Goal: Task Accomplishment & Management: Complete application form

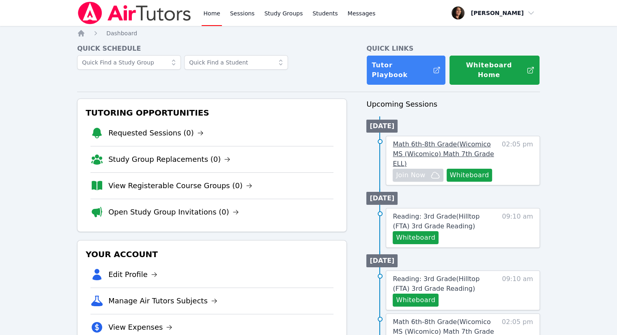
click at [430, 140] on span "Math 6th-8th Grade ( Wicomico MS (Wicomico) Math 7th Grade ELL )" at bounding box center [442, 153] width 101 height 27
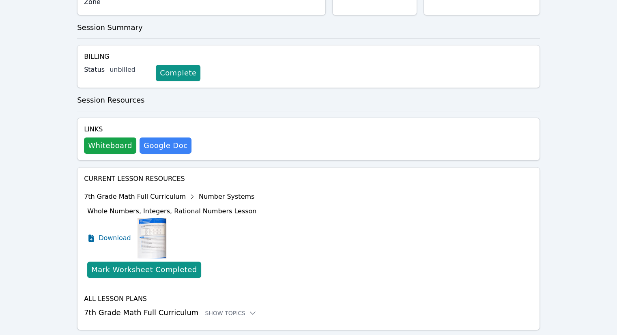
scroll to position [223, 0]
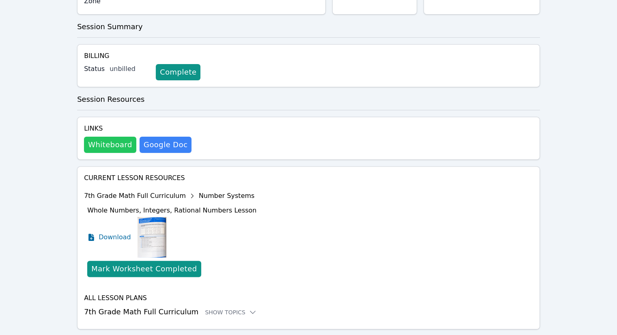
click at [120, 137] on button "Whiteboard" at bounding box center [110, 145] width 52 height 16
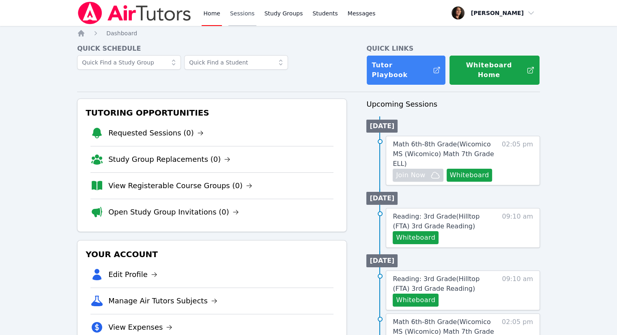
click at [242, 15] on link "Sessions" at bounding box center [242, 13] width 28 height 26
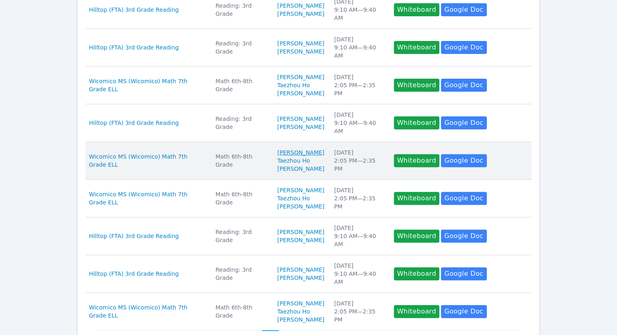
scroll to position [373, 0]
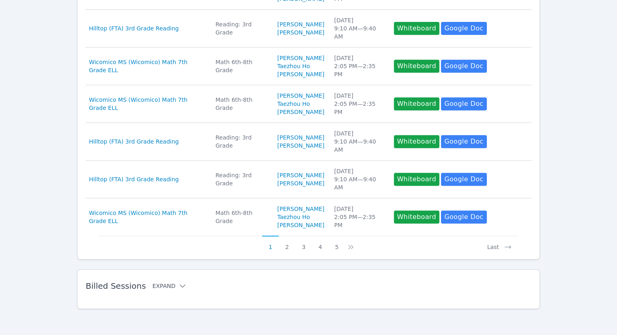
click at [158, 286] on button "Expand" at bounding box center [169, 286] width 34 height 8
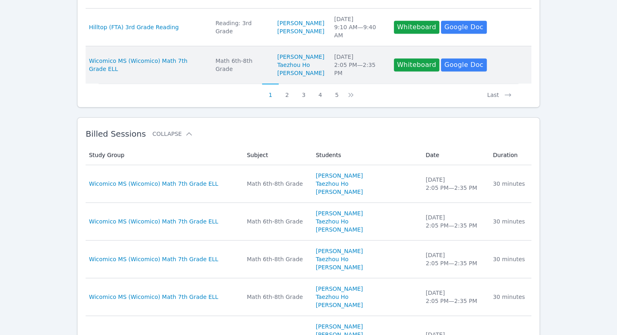
scroll to position [536, 0]
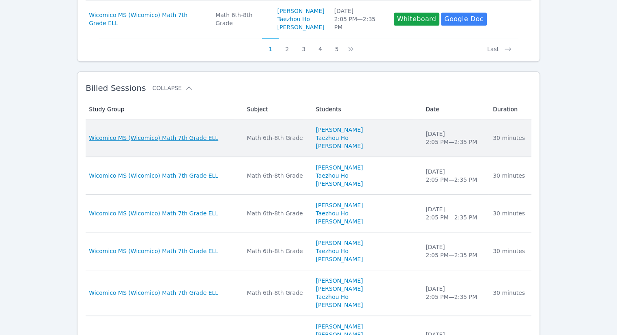
click at [200, 142] on span "Wicomico MS (Wicomico) Math 7th Grade ELL" at bounding box center [153, 138] width 129 height 8
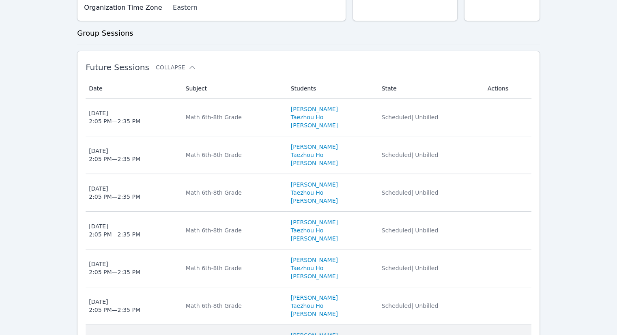
scroll to position [6, 0]
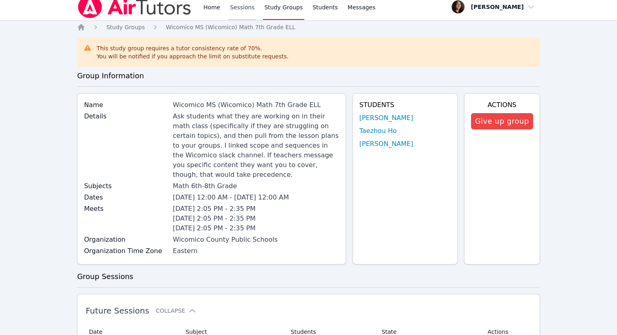
click at [242, 9] on link "Sessions" at bounding box center [242, 7] width 28 height 26
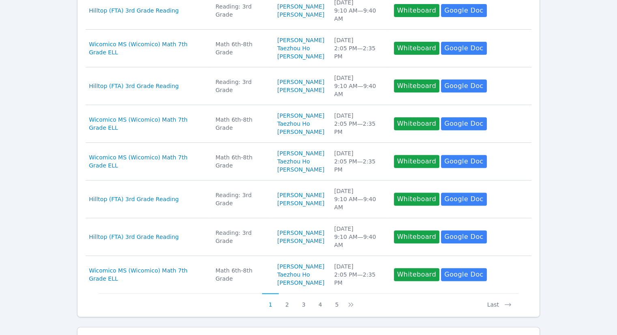
scroll to position [373, 0]
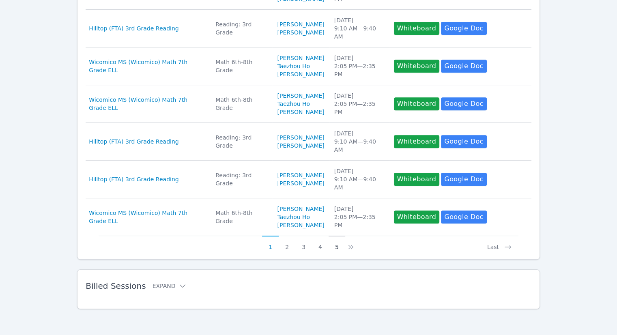
click at [335, 249] on button "5" at bounding box center [336, 243] width 17 height 15
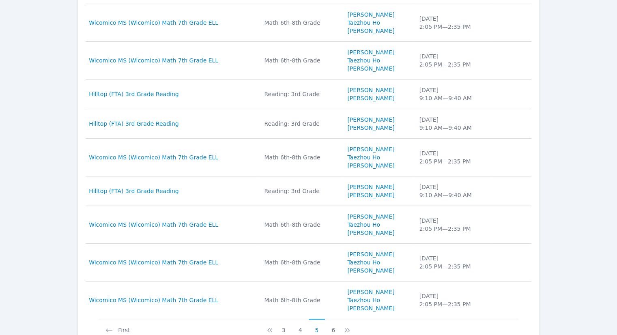
scroll to position [300, 0]
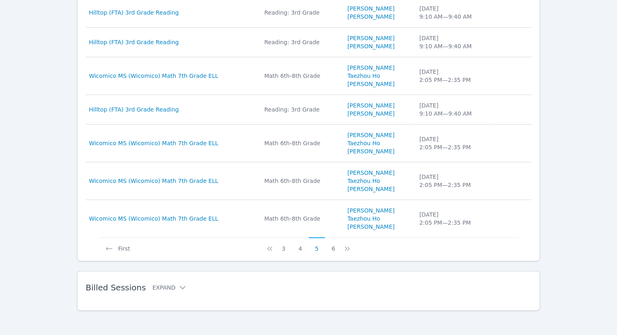
click at [270, 247] on icon at bounding box center [270, 248] width 8 height 8
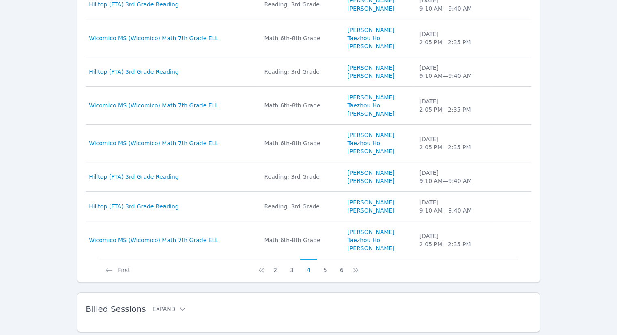
scroll to position [292, 0]
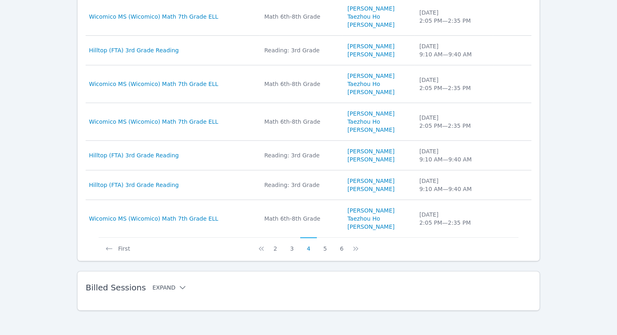
click at [161, 283] on button "Expand" at bounding box center [169, 287] width 34 height 8
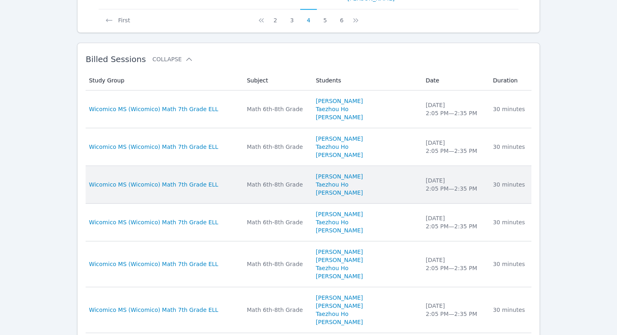
scroll to position [536, 0]
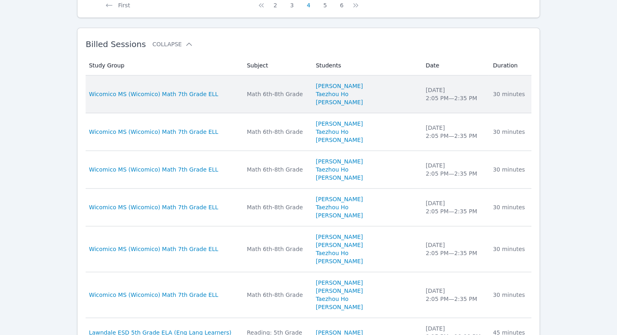
click at [444, 88] on div "Fri Sep 26 2:05 PM — 2:35 PM" at bounding box center [454, 94] width 58 height 16
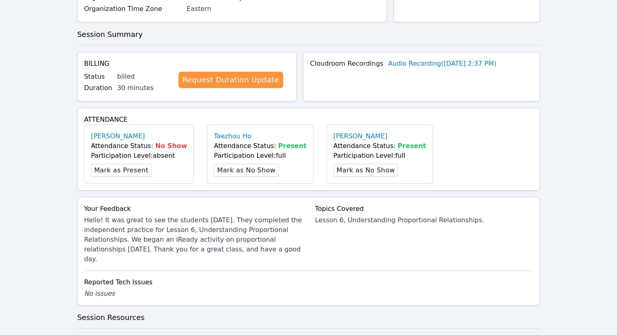
scroll to position [284, 0]
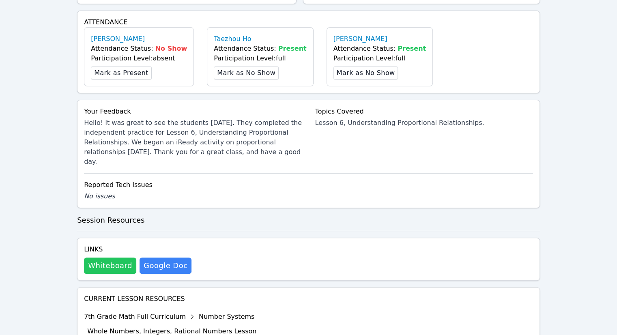
click at [105, 257] on button "Whiteboard" at bounding box center [110, 265] width 52 height 16
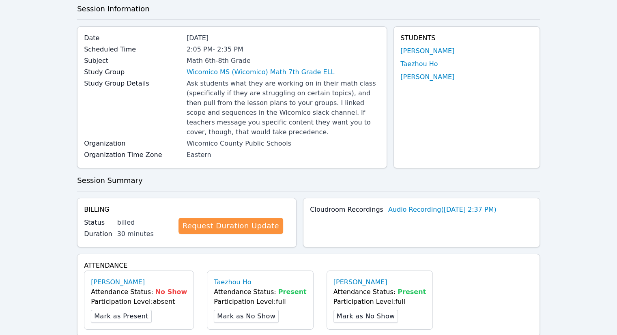
scroll to position [0, 0]
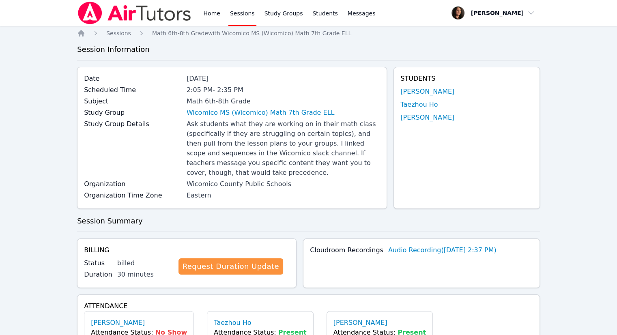
click at [368, 9] on div "Home Sessions Study Groups Students Messages Open user menu Jacqueline Judge Op…" at bounding box center [308, 13] width 463 height 26
click at [354, 17] on span "Messages" at bounding box center [361, 13] width 28 height 8
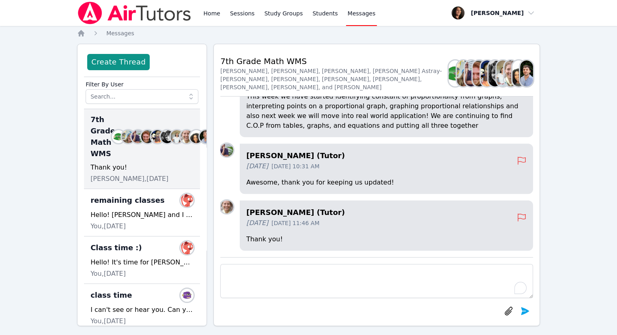
click at [563, 133] on div "Home Sessions Study Groups Students Messages Open user menu Jacqueline Judge Op…" at bounding box center [308, 171] width 617 height 342
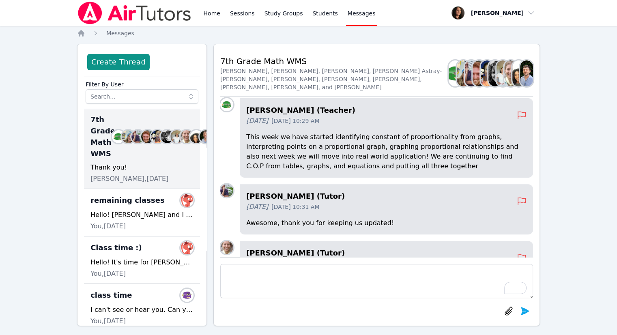
click at [49, 102] on div "Home Sessions Study Groups Students Messages Open user menu Jacqueline Judge Op…" at bounding box center [308, 171] width 617 height 342
drag, startPoint x: 209, startPoint y: 14, endPoint x: 215, endPoint y: 15, distance: 5.7
click at [209, 14] on link "Home" at bounding box center [212, 13] width 20 height 26
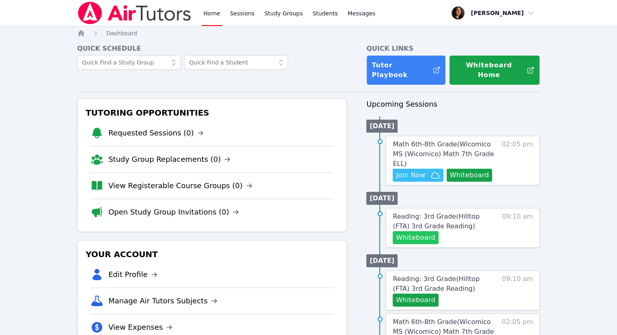
click at [427, 231] on button "Whiteboard" at bounding box center [415, 237] width 46 height 13
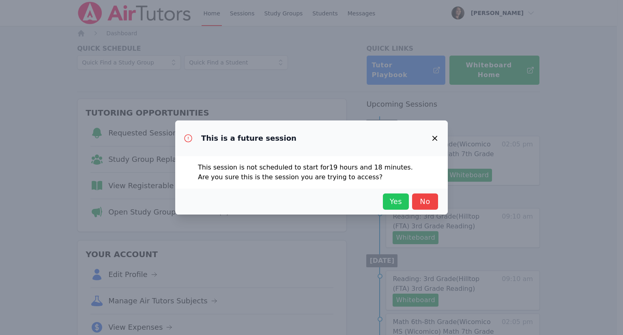
click at [396, 202] on span "Yes" at bounding box center [396, 201] width 18 height 11
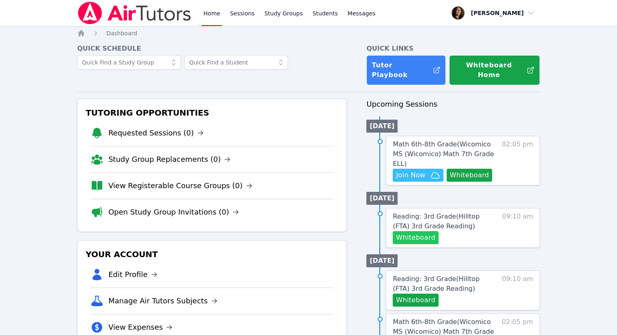
click at [418, 231] on button "Whiteboard" at bounding box center [415, 237] width 46 height 13
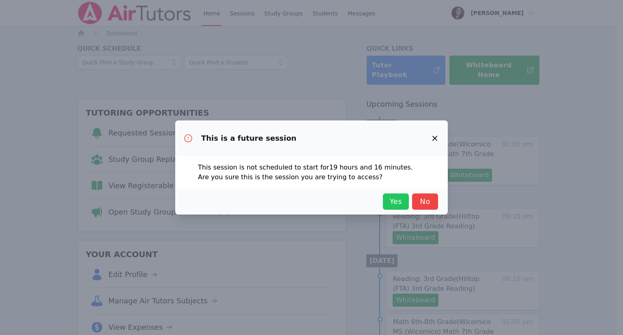
click at [393, 201] on span "Yes" at bounding box center [396, 201] width 18 height 11
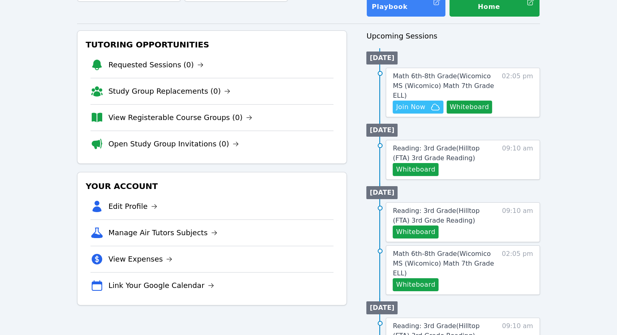
scroll to position [81, 0]
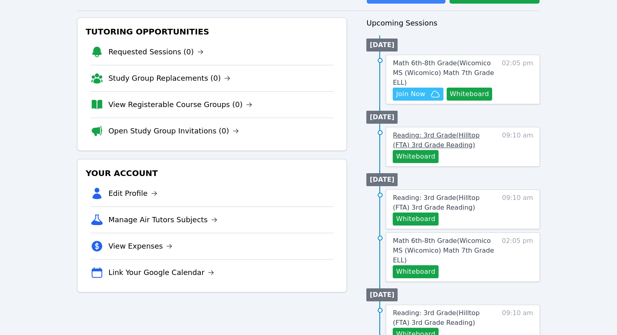
click at [423, 131] on span "Reading: 3rd Grade ( Hilltop (FTA) 3rd Grade Reading )" at bounding box center [435, 139] width 87 height 17
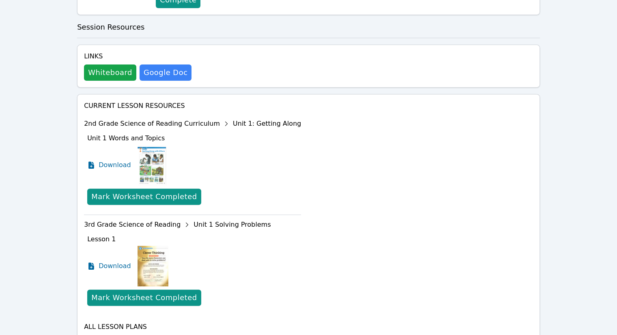
scroll to position [284, 0]
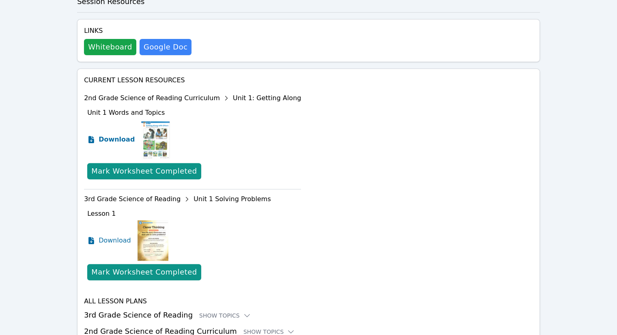
click at [113, 135] on span "Download" at bounding box center [117, 140] width 36 height 10
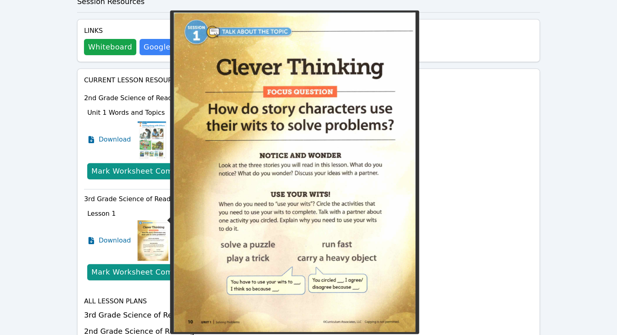
click at [149, 226] on img at bounding box center [152, 240] width 31 height 41
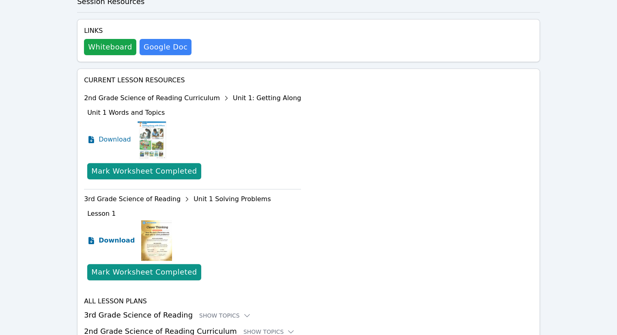
click at [113, 236] on span "Download" at bounding box center [117, 241] width 36 height 10
drag, startPoint x: 117, startPoint y: 120, endPoint x: 121, endPoint y: 118, distance: 4.6
click at [117, 135] on span "Download" at bounding box center [117, 140] width 36 height 10
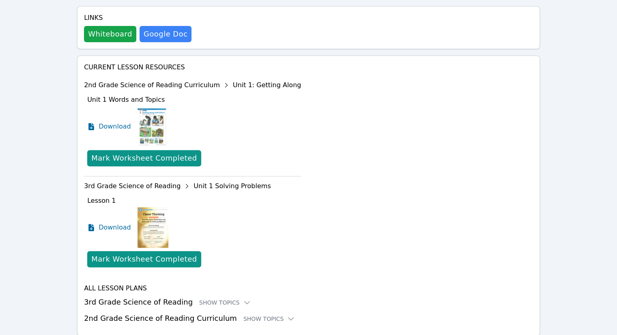
scroll to position [303, 0]
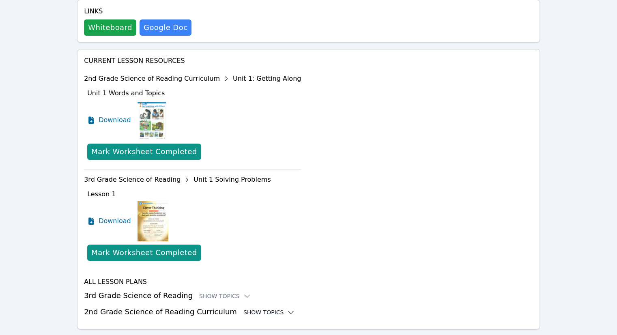
click at [243, 308] on div "Show Topics" at bounding box center [269, 312] width 52 height 8
click at [254, 308] on div "Show Topics" at bounding box center [269, 312] width 52 height 8
drag, startPoint x: 254, startPoint y: 292, endPoint x: 214, endPoint y: 224, distance: 78.5
click at [214, 224] on div "Lesson 1 Download Mark Worksheet Completed" at bounding box center [194, 226] width 214 height 81
click at [246, 308] on div "Show Topics" at bounding box center [269, 312] width 52 height 8
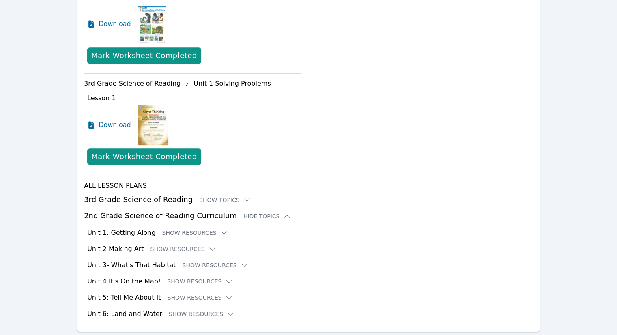
scroll to position [402, 0]
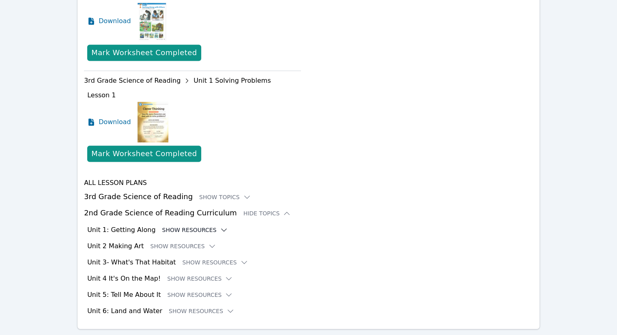
click at [166, 226] on button "Show Resources" at bounding box center [195, 230] width 66 height 8
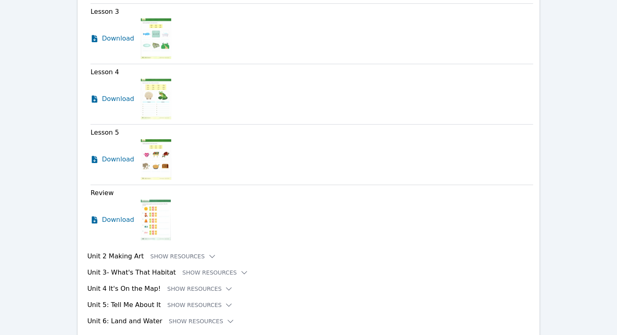
scroll to position [830, 0]
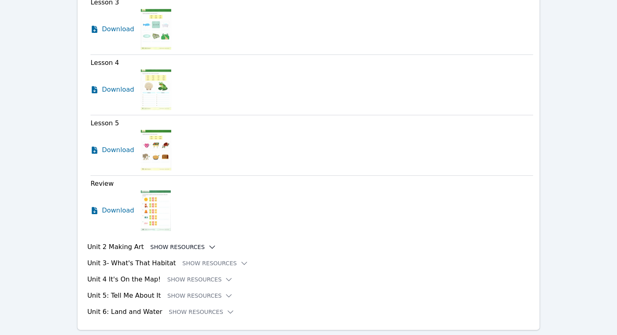
click at [166, 243] on button "Show Resources" at bounding box center [183, 247] width 66 height 8
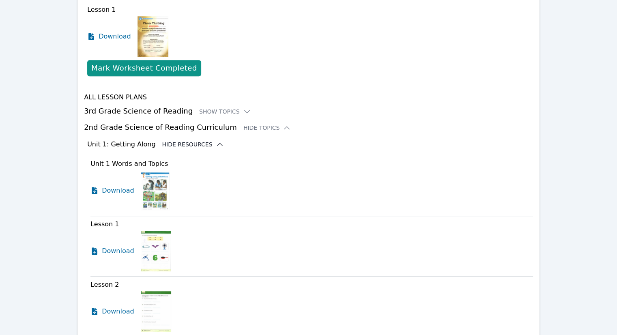
scroll to position [489, 0]
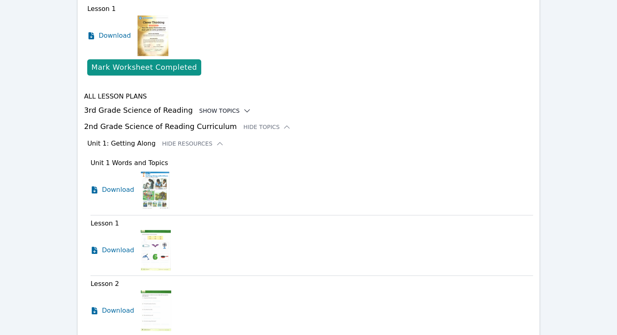
click at [200, 107] on div "Show Topics" at bounding box center [225, 111] width 52 height 8
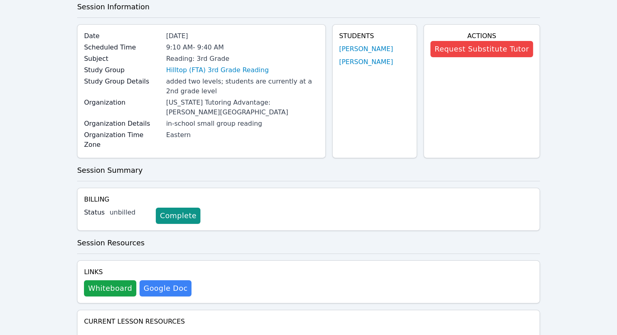
scroll to position [0, 0]
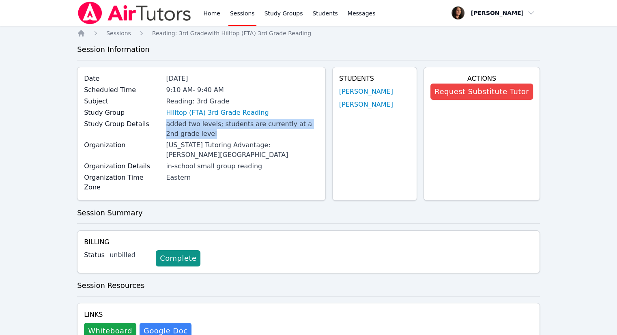
drag, startPoint x: 167, startPoint y: 125, endPoint x: 271, endPoint y: 133, distance: 104.6
click at [271, 133] on div "Study Group Details added two levels; students are currently at a 2nd grade lev…" at bounding box center [201, 129] width 235 height 21
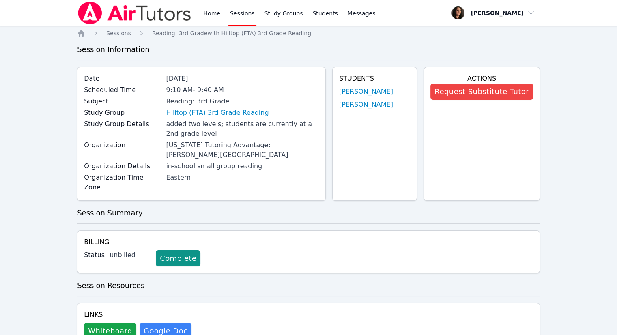
click at [310, 207] on h3 "Session Summary" at bounding box center [308, 212] width 463 height 11
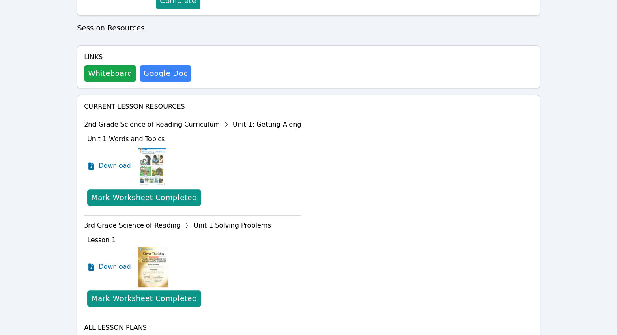
scroll to position [243, 0]
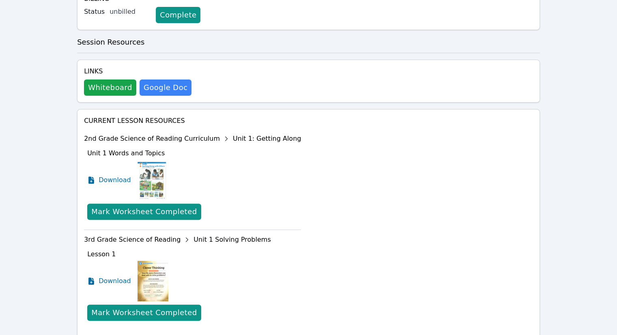
click at [129, 132] on div "2nd Grade Science of Reading Curriculum Unit 1: Getting Along" at bounding box center [192, 138] width 217 height 13
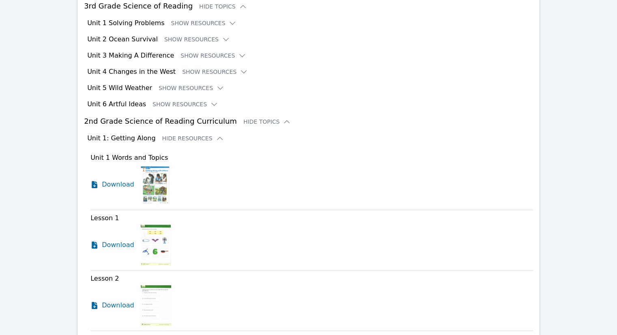
scroll to position [649, 0]
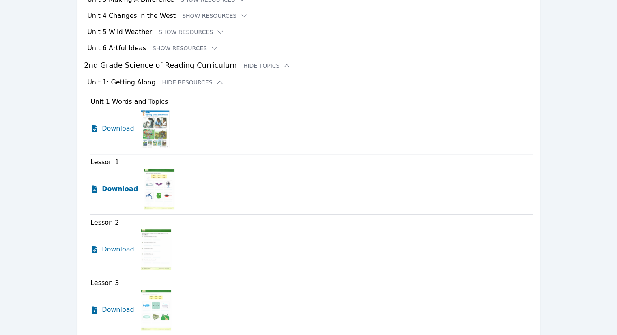
click at [108, 184] on span "Download" at bounding box center [120, 189] width 36 height 10
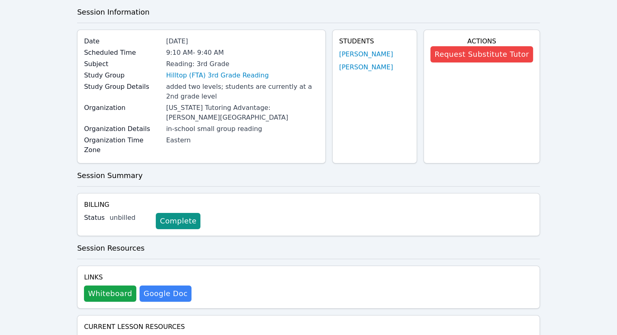
scroll to position [0, 0]
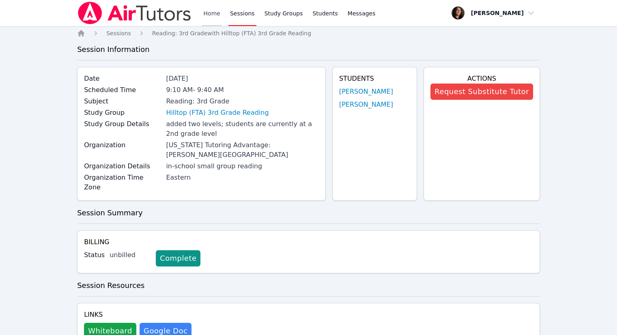
click at [215, 17] on link "Home" at bounding box center [212, 13] width 20 height 26
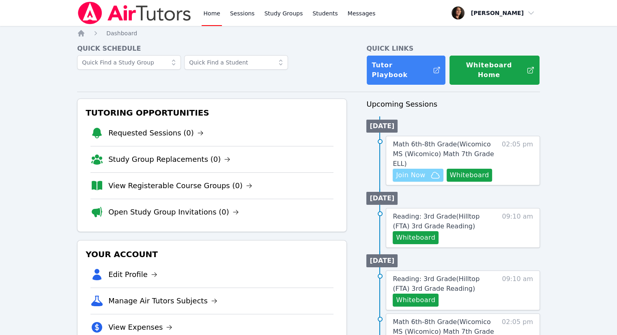
click at [412, 170] on span "Join Now" at bounding box center [410, 175] width 29 height 10
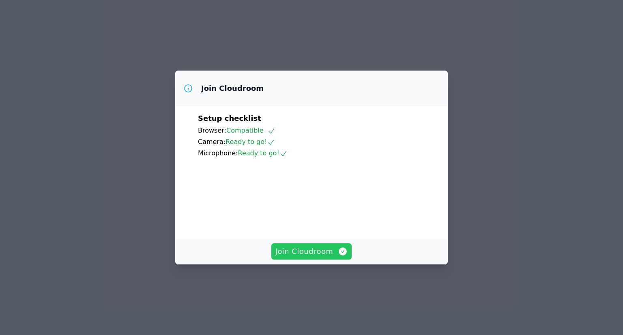
click at [306, 257] on span "Join Cloudroom" at bounding box center [311, 251] width 73 height 11
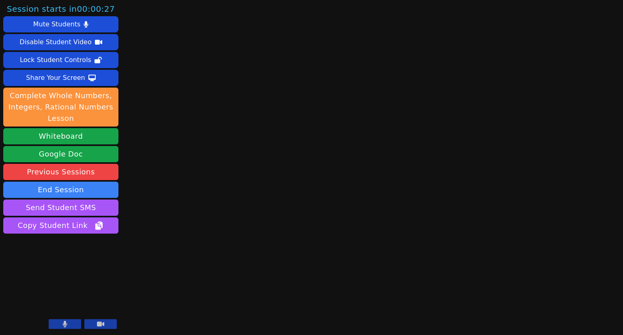
click at [97, 325] on icon at bounding box center [100, 324] width 7 height 6
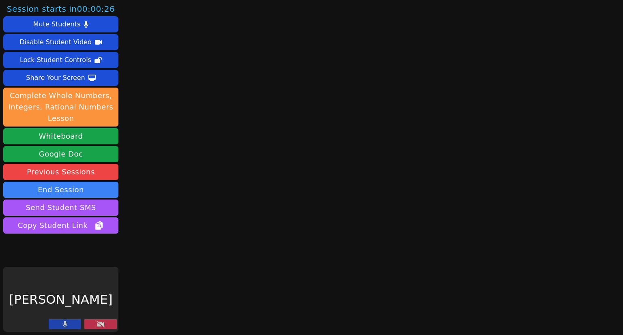
click at [63, 322] on icon at bounding box center [64, 324] width 5 height 6
click at [105, 322] on button at bounding box center [100, 324] width 32 height 10
click at [66, 323] on icon at bounding box center [65, 324] width 8 height 6
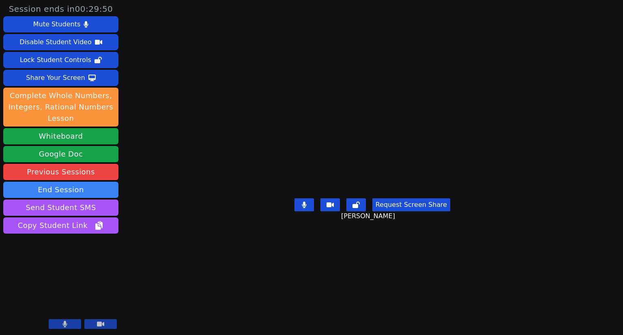
click at [305, 208] on icon at bounding box center [304, 205] width 4 height 6
click at [79, 135] on button "Whiteboard" at bounding box center [60, 136] width 115 height 16
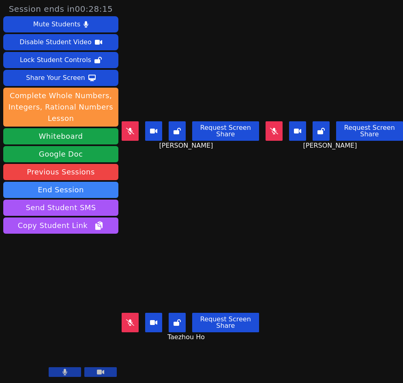
click at [132, 131] on icon at bounding box center [130, 131] width 8 height 6
click at [126, 127] on button at bounding box center [130, 130] width 17 height 19
click at [127, 320] on button at bounding box center [130, 322] width 17 height 19
click at [132, 319] on icon at bounding box center [130, 322] width 5 height 6
click at [131, 130] on icon at bounding box center [130, 131] width 8 height 6
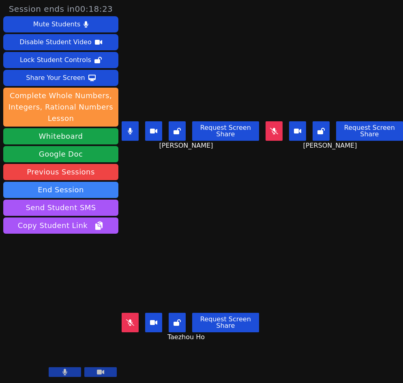
click at [132, 133] on button at bounding box center [130, 130] width 17 height 19
click at [270, 128] on icon at bounding box center [274, 131] width 8 height 6
click at [132, 319] on icon at bounding box center [130, 322] width 8 height 6
click at [131, 319] on icon at bounding box center [130, 322] width 4 height 6
click at [266, 131] on button at bounding box center [274, 130] width 17 height 19
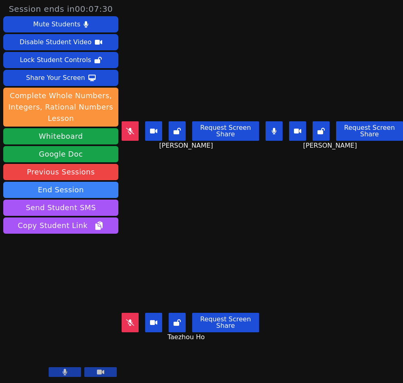
click at [268, 129] on button at bounding box center [274, 130] width 17 height 19
click at [128, 131] on icon at bounding box center [130, 131] width 8 height 6
click at [133, 130] on icon at bounding box center [130, 131] width 5 height 6
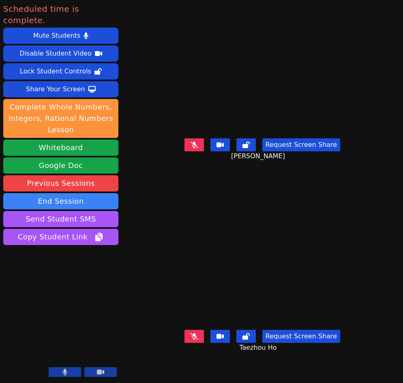
click at [106, 335] on button at bounding box center [100, 372] width 32 height 10
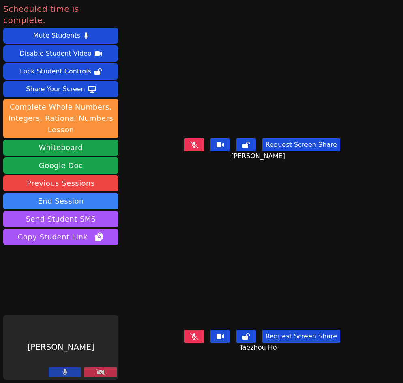
click at [69, 335] on button at bounding box center [65, 372] width 32 height 10
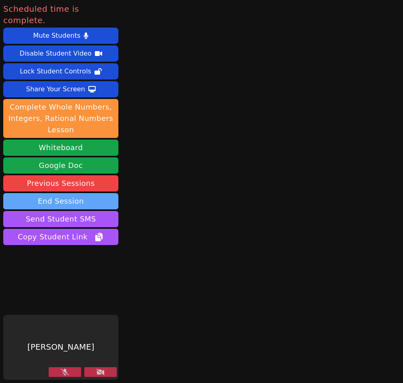
click at [50, 193] on button "End Session" at bounding box center [60, 201] width 115 height 16
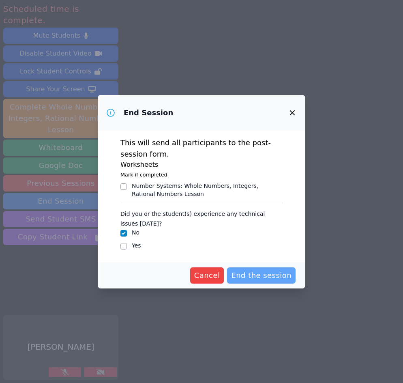
click at [251, 276] on span "End the session" at bounding box center [261, 275] width 60 height 11
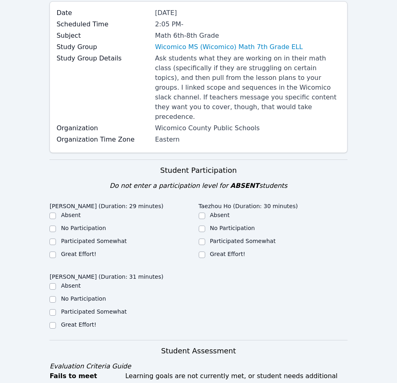
scroll to position [122, 0]
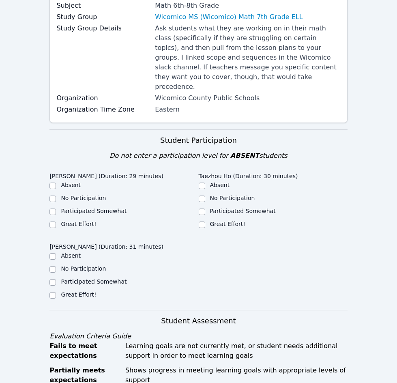
drag, startPoint x: 72, startPoint y: 205, endPoint x: 77, endPoint y: 206, distance: 4.6
click at [72, 221] on label "Great Effort!" at bounding box center [78, 224] width 35 height 6
click at [56, 221] on input "Great Effort!" at bounding box center [52, 224] width 6 height 6
checkbox input "true"
click at [221, 221] on label "Great Effort!" at bounding box center [227, 224] width 35 height 6
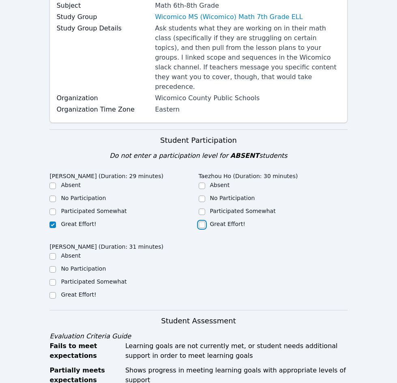
click at [205, 221] on input "Great Effort!" at bounding box center [202, 224] width 6 height 6
checkbox input "true"
drag, startPoint x: 71, startPoint y: 276, endPoint x: 76, endPoint y: 274, distance: 5.1
click at [71, 291] on label "Great Effort!" at bounding box center [78, 294] width 35 height 6
click at [56, 292] on input "Great Effort!" at bounding box center [52, 295] width 6 height 6
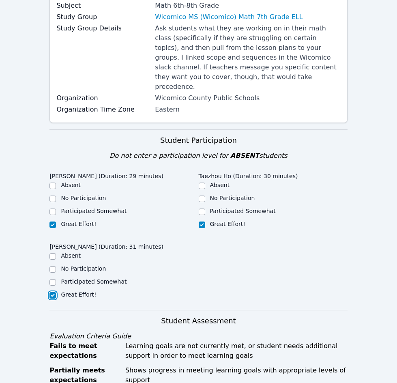
checkbox input "true"
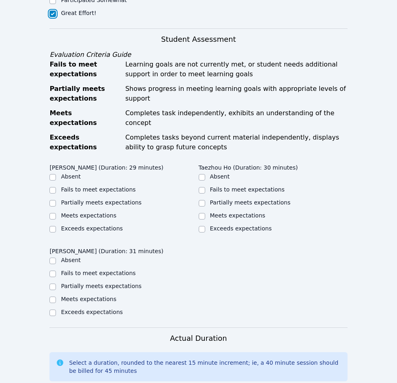
scroll to position [405, 0]
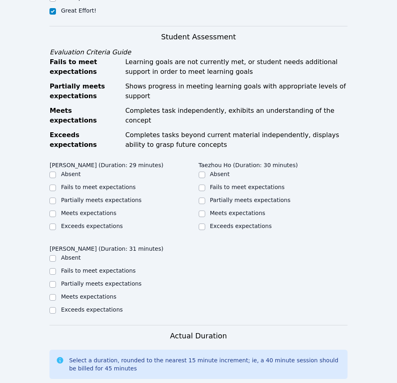
click at [83, 223] on label "Exceeds expectations" at bounding box center [92, 226] width 62 height 6
click at [56, 223] on input "Exceeds expectations" at bounding box center [52, 226] width 6 height 6
checkbox input "true"
click at [243, 223] on label "Exceeds expectations" at bounding box center [241, 226] width 62 height 6
click at [205, 223] on input "Exceeds expectations" at bounding box center [202, 226] width 6 height 6
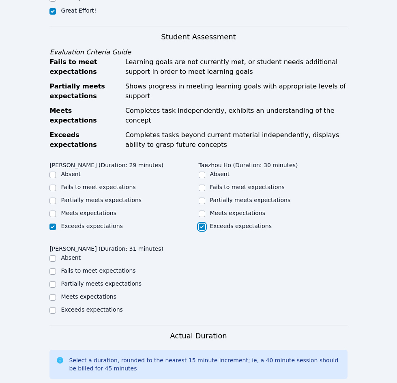
checkbox input "true"
click at [90, 210] on label "Meets expectations" at bounding box center [89, 213] width 56 height 6
click at [56, 210] on input "Meets expectations" at bounding box center [52, 213] width 6 height 6
checkbox input "true"
checkbox input "false"
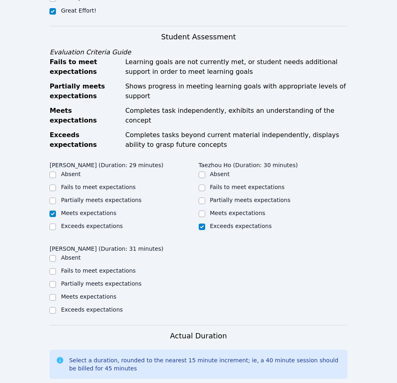
click at [231, 210] on label "Meets expectations" at bounding box center [238, 213] width 56 height 6
click at [205, 210] on input "Meets expectations" at bounding box center [202, 213] width 6 height 6
checkbox input "true"
checkbox input "false"
click at [76, 293] on label "Meets expectations" at bounding box center [89, 296] width 56 height 6
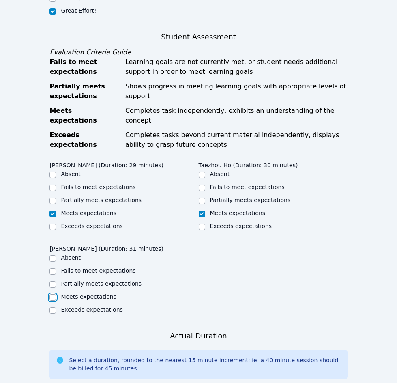
click at [56, 294] on input "Meets expectations" at bounding box center [52, 297] width 6 height 6
checkbox input "true"
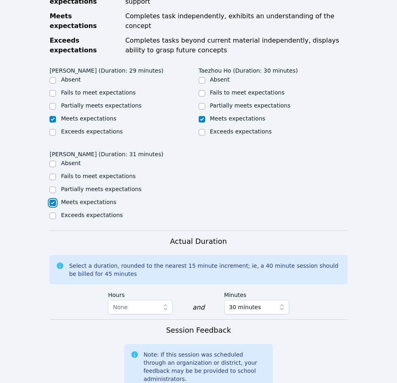
scroll to position [608, 0]
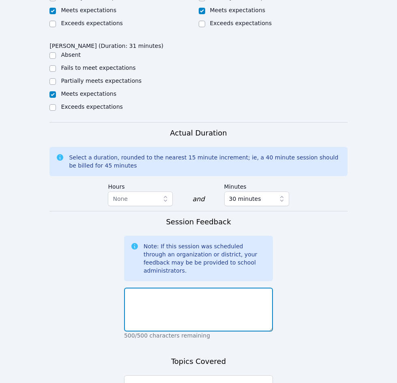
click at [204, 287] on textarea at bounding box center [198, 309] width 149 height 44
click at [191, 287] on textarea "To enrich screen reader interactions, please activate Accessibility in Grammarl…" at bounding box center [198, 309] width 149 height 44
click at [212, 287] on textarea "Hello! It was great" at bounding box center [198, 309] width 149 height 44
click at [166, 287] on textarea "Hello! It was great to see the students [DATE]. They worked on" at bounding box center [198, 309] width 149 height 44
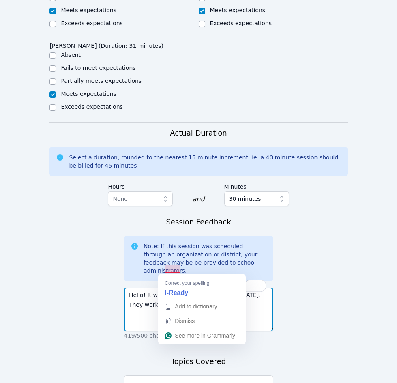
click at [168, 287] on textarea "Hello! It was great to see the students [DATE]. They worked on an iready activi…" at bounding box center [198, 309] width 149 height 44
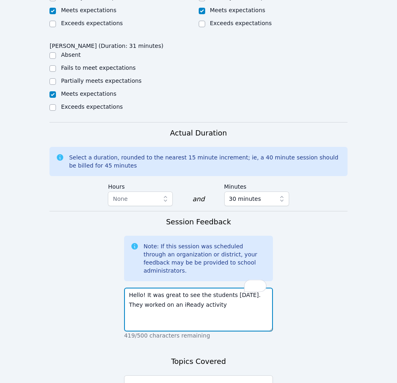
click at [216, 287] on textarea "Hello! It was great to see the students [DATE]. They worked on an iReady activi…" at bounding box center [198, 309] width 149 height 44
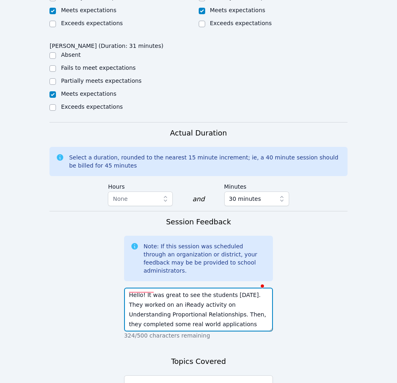
click at [203, 287] on textarea "Hello! It was great to see the students [DATE]. They worked on an iReady activi…" at bounding box center [198, 309] width 149 height 44
click at [204, 287] on textarea "Hello! It was great to see the students [DATE]. They worked on an iReady activi…" at bounding box center [198, 309] width 149 height 44
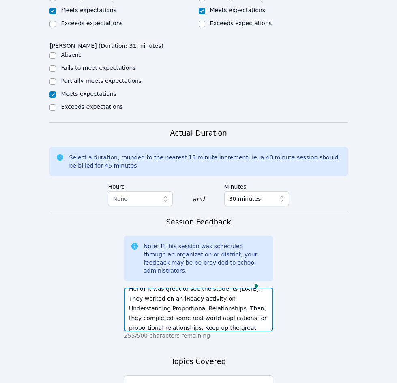
scroll to position [16, 0]
click at [163, 287] on textarea "Hello! It was great to see the students [DATE]. They worked on an iReady activi…" at bounding box center [198, 309] width 149 height 44
click at [214, 288] on textarea "Hello! It was great to see the students [DATE]. They worked on an iReady activi…" at bounding box center [198, 309] width 149 height 44
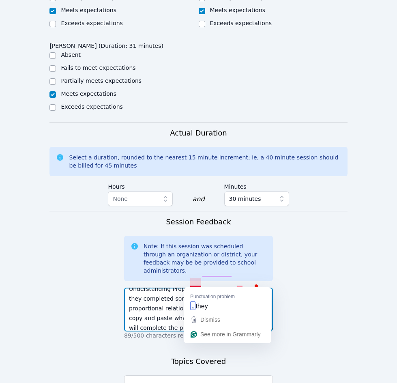
click at [195, 287] on textarea "Hello! It was great to see the students [DATE]. They worked on an iReady activi…" at bounding box center [198, 309] width 149 height 44
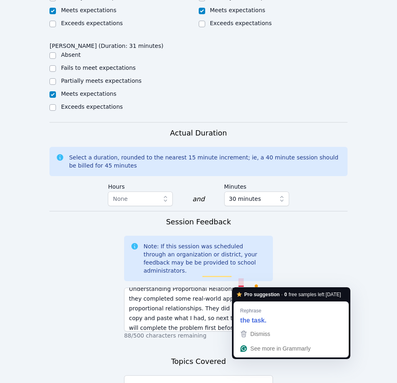
click at [302, 262] on form "Student Participation Do not enter a participation level for ABSENT students [P…" at bounding box center [198, 57] width 298 height 828
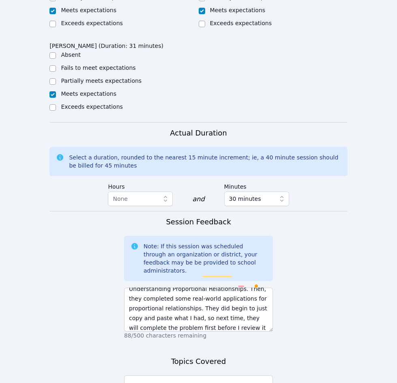
scroll to position [49, 0]
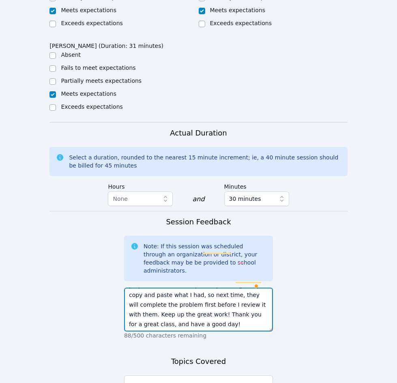
drag, startPoint x: 149, startPoint y: 269, endPoint x: 129, endPoint y: 268, distance: 19.9
click at [129, 287] on textarea "Hello! It was great to see the students [DATE]. They worked on an iReady activi…" at bounding box center [198, 309] width 149 height 44
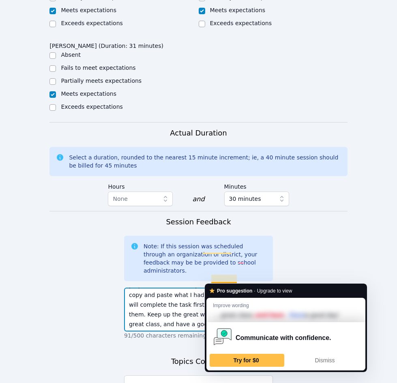
type textarea "Hello! It was great to see the students [DATE]. They worked on an iReady activi…"
click at [315, 249] on form "Student Participation Do not enter a participation level for ABSENT students [P…" at bounding box center [198, 57] width 298 height 828
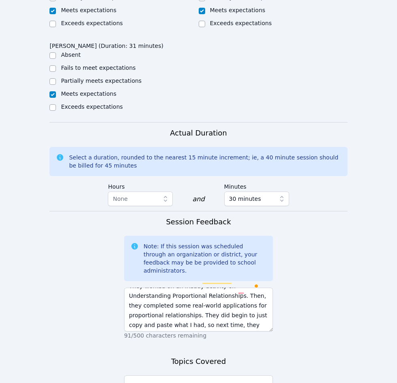
scroll to position [8, 0]
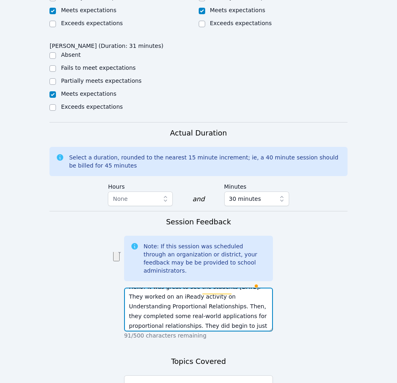
drag, startPoint x: 164, startPoint y: 260, endPoint x: 194, endPoint y: 271, distance: 32.3
click at [194, 287] on textarea "Hello! It was great to see the students [DATE]. They worked on an iReady activi…" at bounding box center [198, 309] width 149 height 44
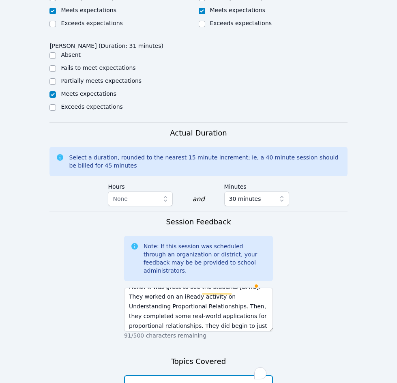
paste textarea "iReady activity on Understanding Proportional Relationships"
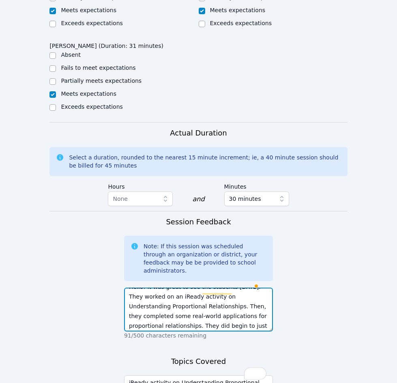
drag, startPoint x: 174, startPoint y: 286, endPoint x: 170, endPoint y: 288, distance: 4.4
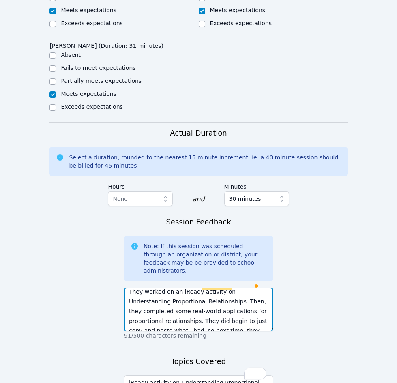
scroll to position [13, 0]
drag, startPoint x: 170, startPoint y: 288, endPoint x: 147, endPoint y: 284, distance: 23.4
click at [147, 287] on textarea "Hello! It was great to see the students [DATE]. They worked on an iReady activi…" at bounding box center [198, 309] width 149 height 44
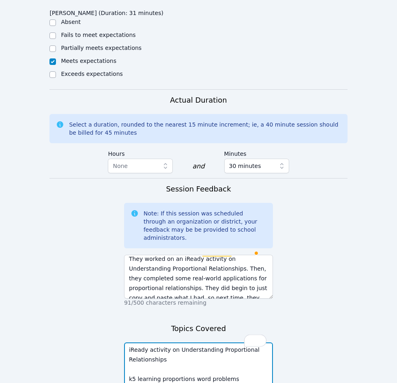
scroll to position [684, 0]
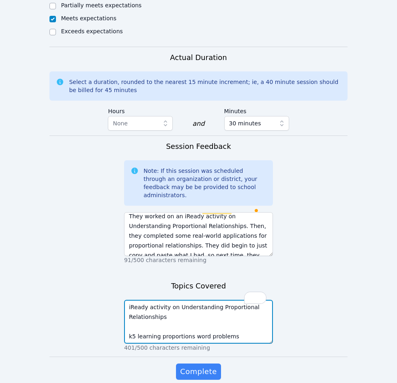
click at [146, 300] on textarea "iReady activity on Understanding Proportional Relationships k5 learning proport…" at bounding box center [198, 322] width 149 height 44
type textarea "iReady activity on Understanding Proportional Relationships k5 learning proport…"
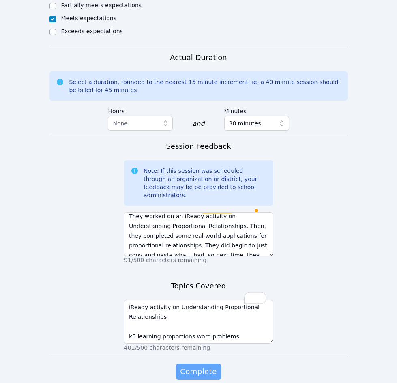
click at [190, 335] on span "Complete" at bounding box center [198, 371] width 36 height 11
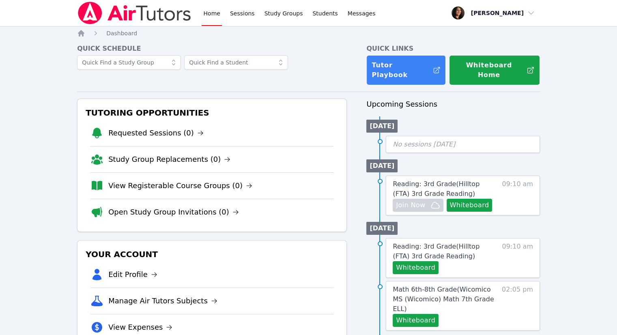
scroll to position [41, 0]
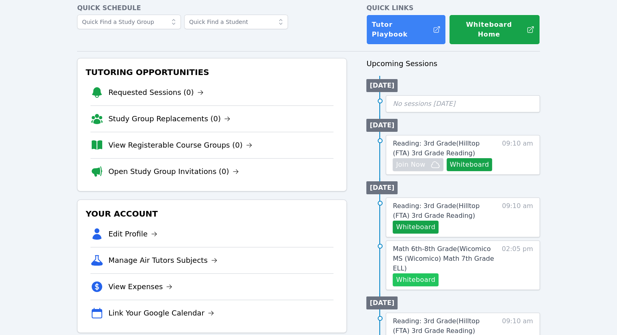
click at [420, 273] on button "Whiteboard" at bounding box center [415, 279] width 46 height 13
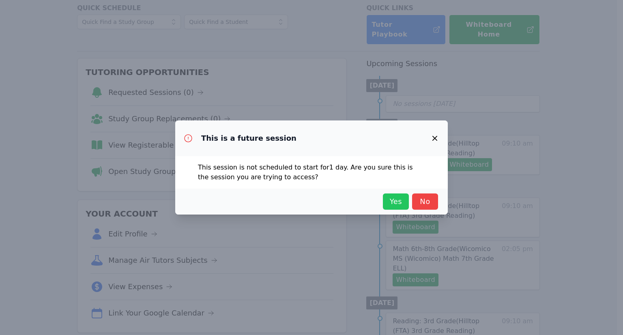
click at [390, 200] on span "Yes" at bounding box center [396, 201] width 18 height 11
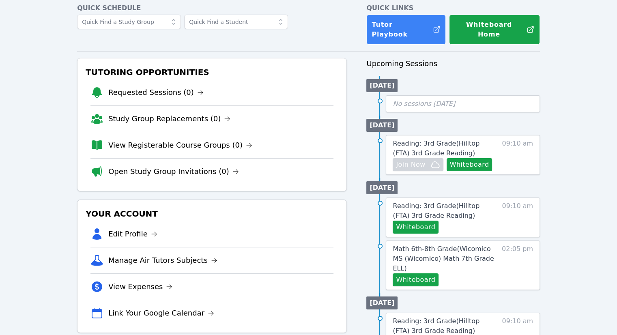
click at [322, 31] on div at bounding box center [212, 24] width 270 height 19
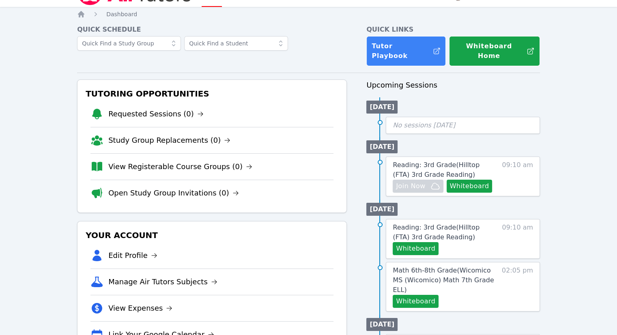
scroll to position [0, 0]
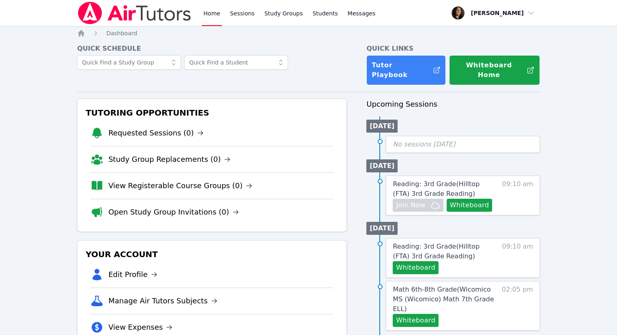
click at [212, 17] on link "Home" at bounding box center [212, 13] width 20 height 26
